Goal: Task Accomplishment & Management: Manage account settings

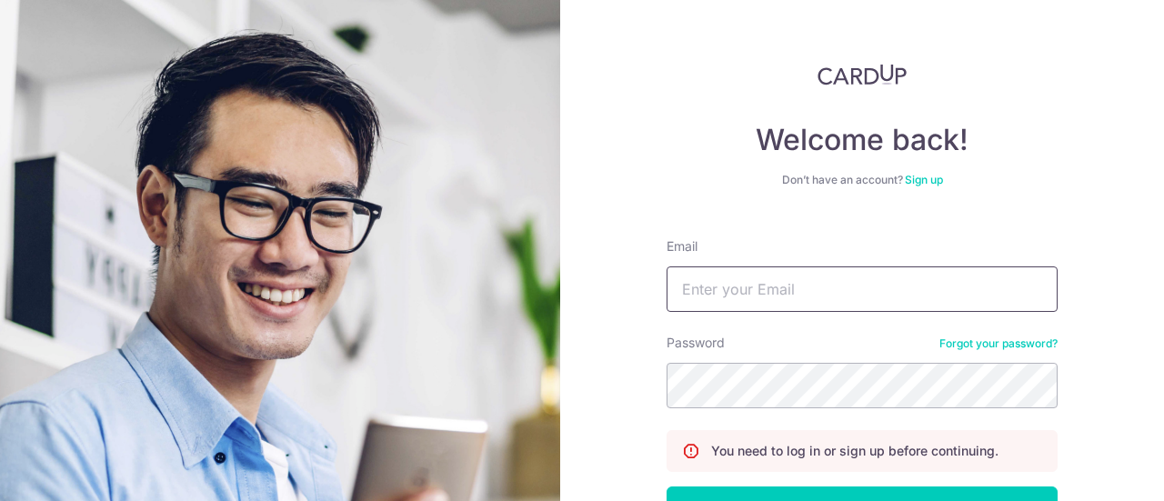
click at [755, 278] on input "Email" at bounding box center [861, 288] width 391 height 45
type input "[EMAIL_ADDRESS][DOMAIN_NAME]"
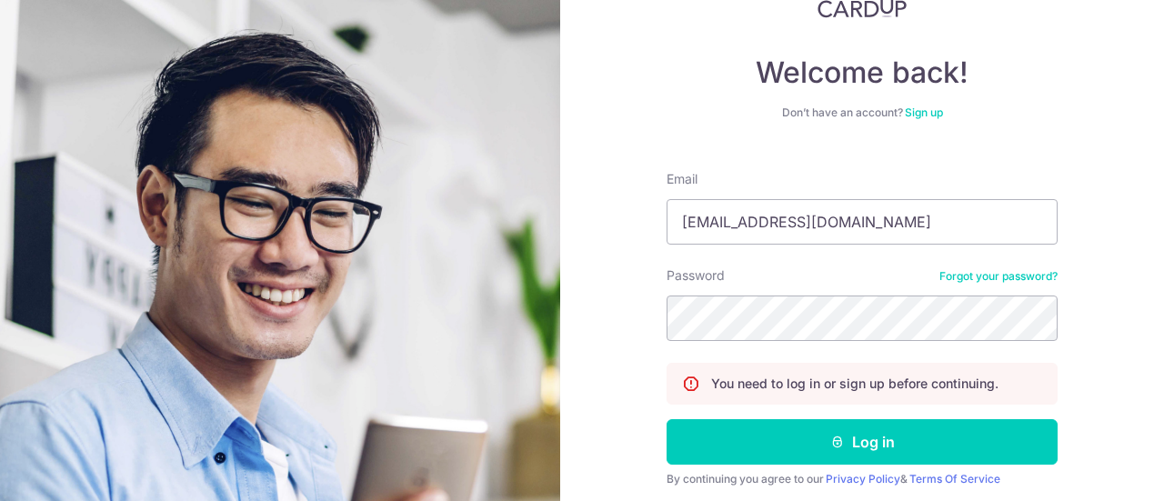
scroll to position [131, 0]
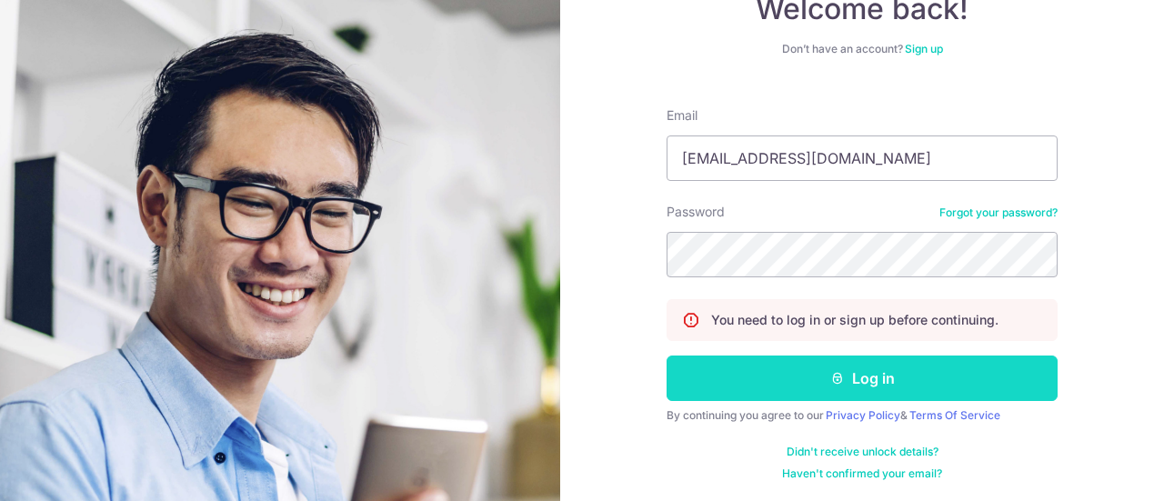
click at [805, 384] on button "Log in" at bounding box center [861, 377] width 391 height 45
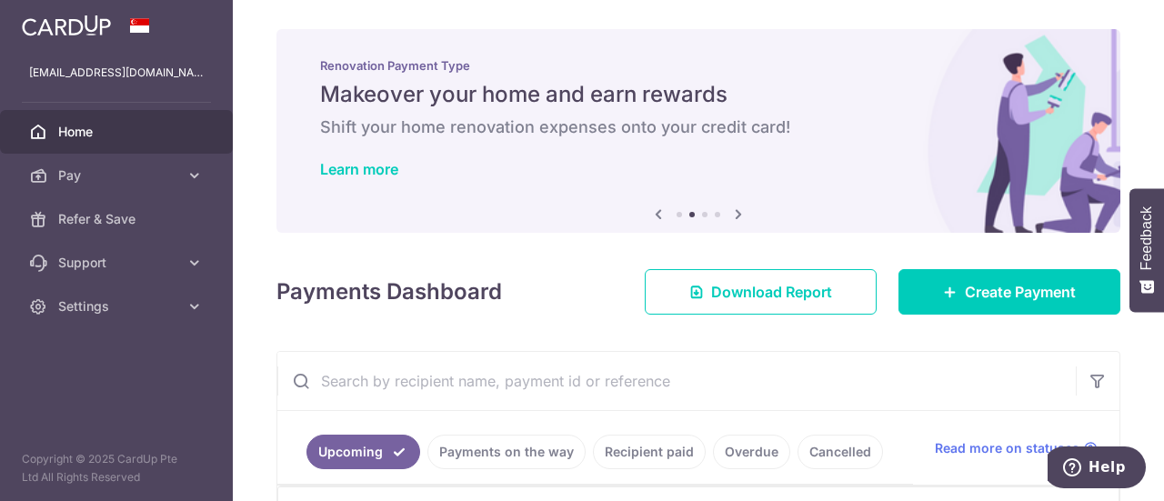
click at [45, 24] on img at bounding box center [66, 26] width 89 height 22
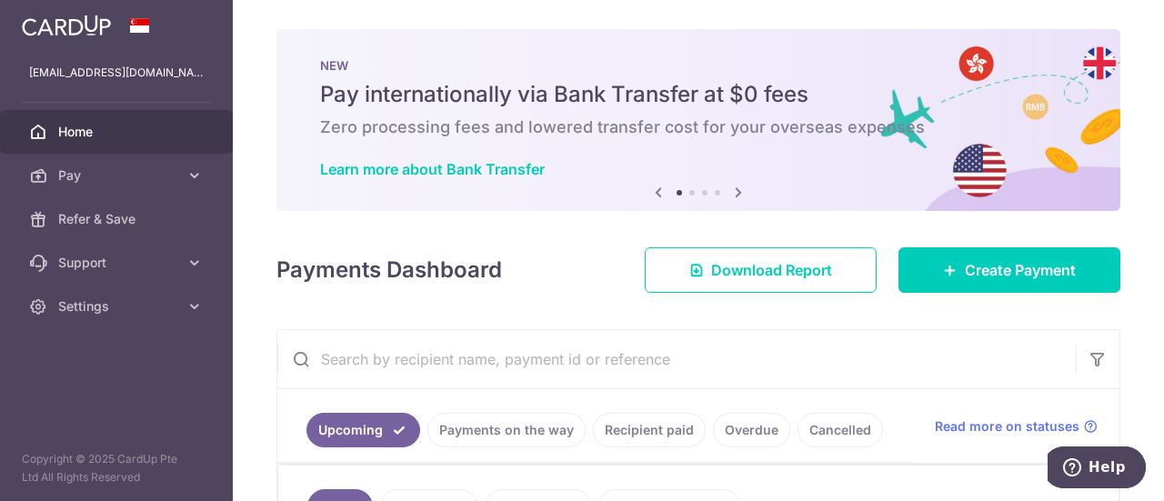
click at [102, 24] on img at bounding box center [66, 26] width 89 height 22
click at [745, 187] on div "NEW Pay internationally via Bank Transfer at $0 fees Zero processing fees and l…" at bounding box center [698, 120] width 844 height 182
click at [733, 194] on icon at bounding box center [738, 192] width 22 height 23
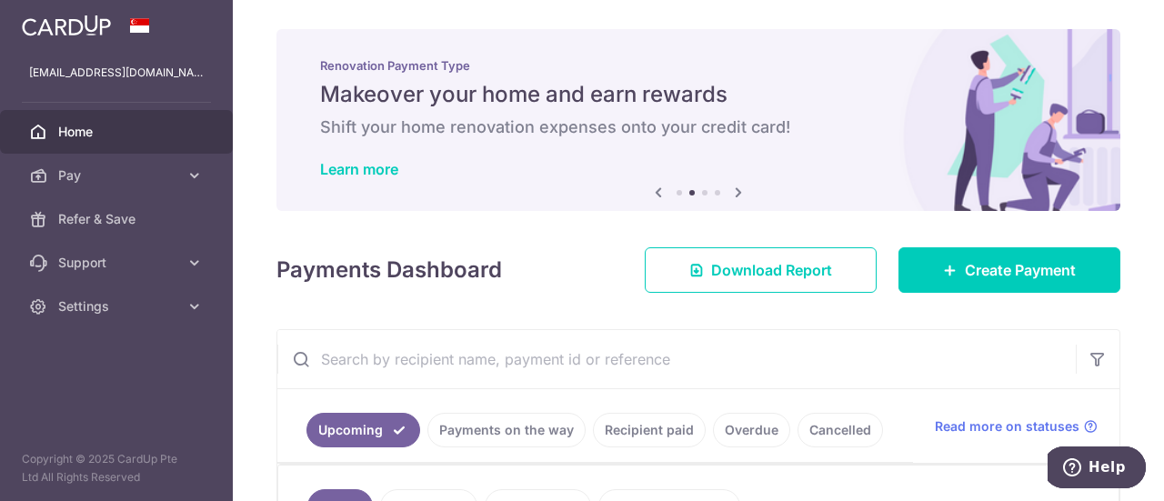
click at [733, 194] on icon at bounding box center [738, 192] width 22 height 23
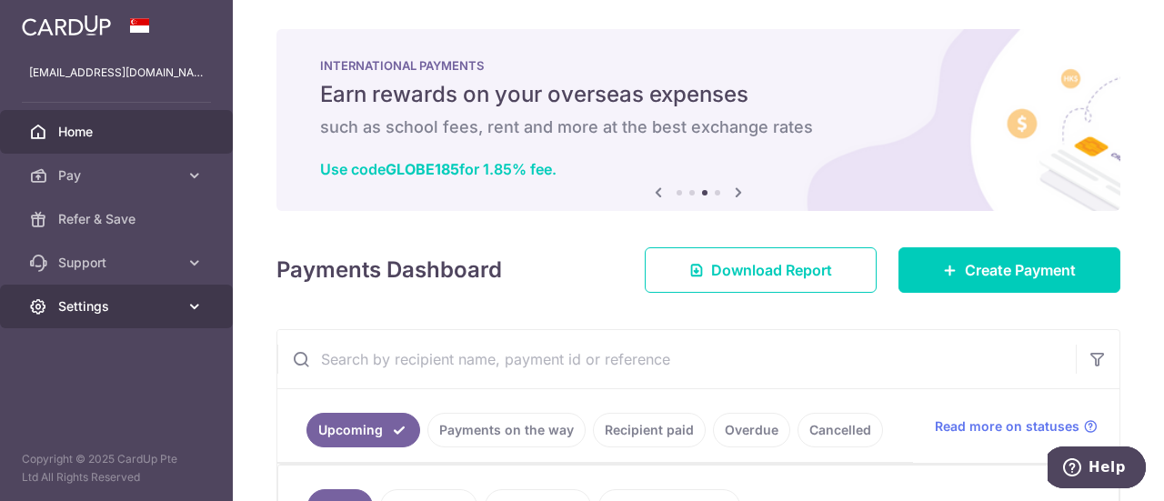
click at [131, 312] on span "Settings" at bounding box center [118, 306] width 120 height 18
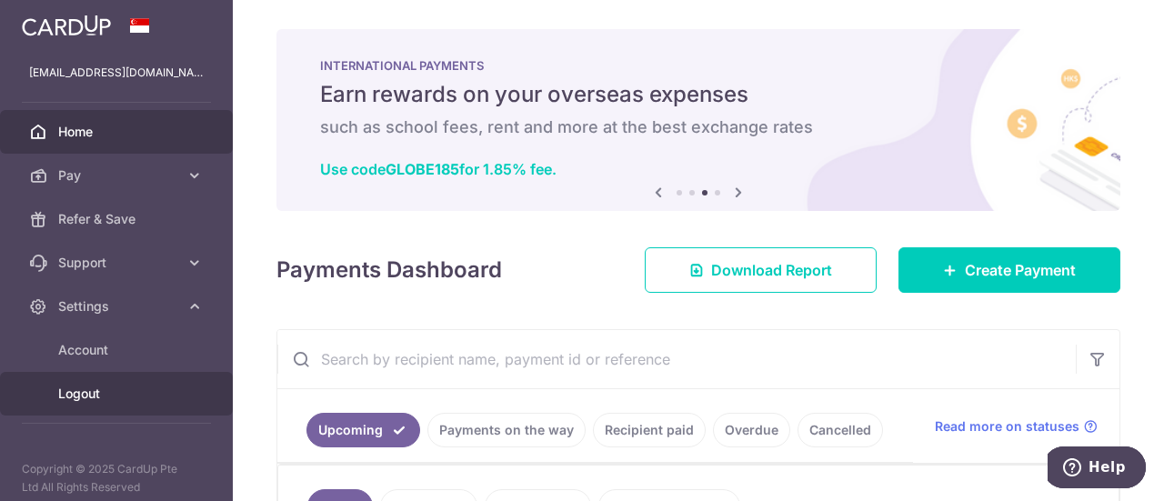
click at [76, 395] on span "Logout" at bounding box center [118, 394] width 120 height 18
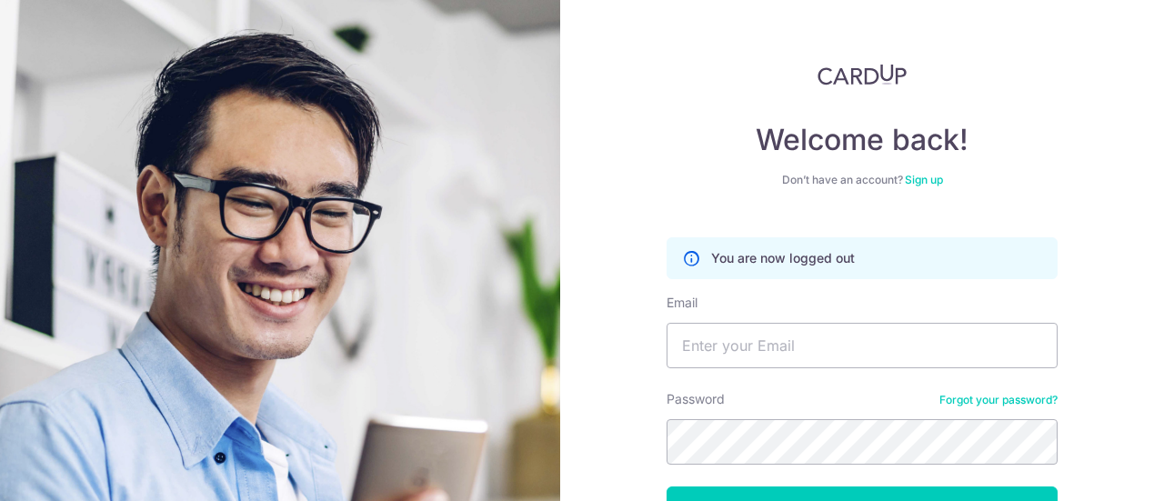
click at [844, 78] on img at bounding box center [861, 75] width 89 height 22
